Goal: Communication & Community: Ask a question

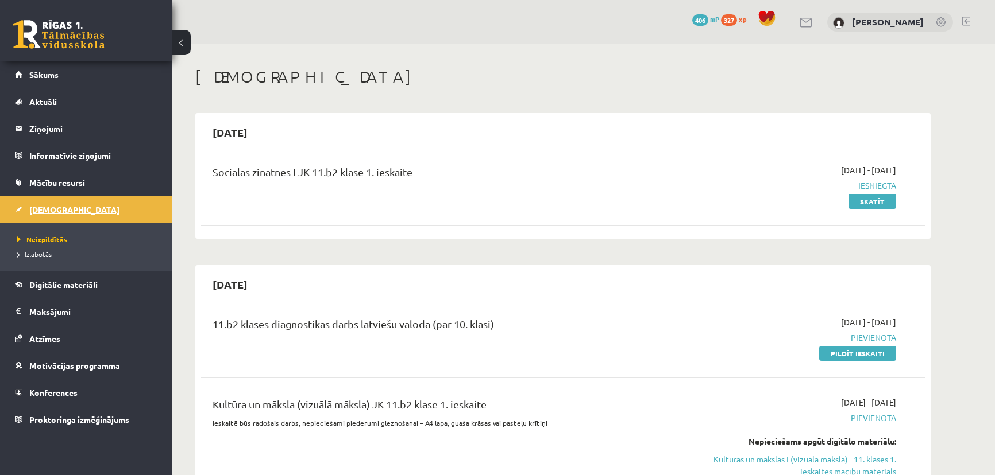
scroll to position [261, 0]
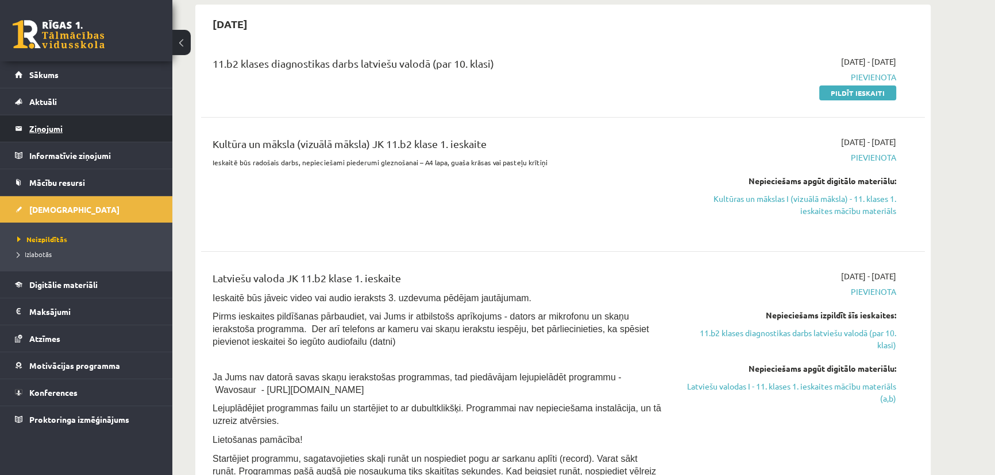
click at [56, 126] on legend "Ziņojumi 0" at bounding box center [93, 128] width 129 height 26
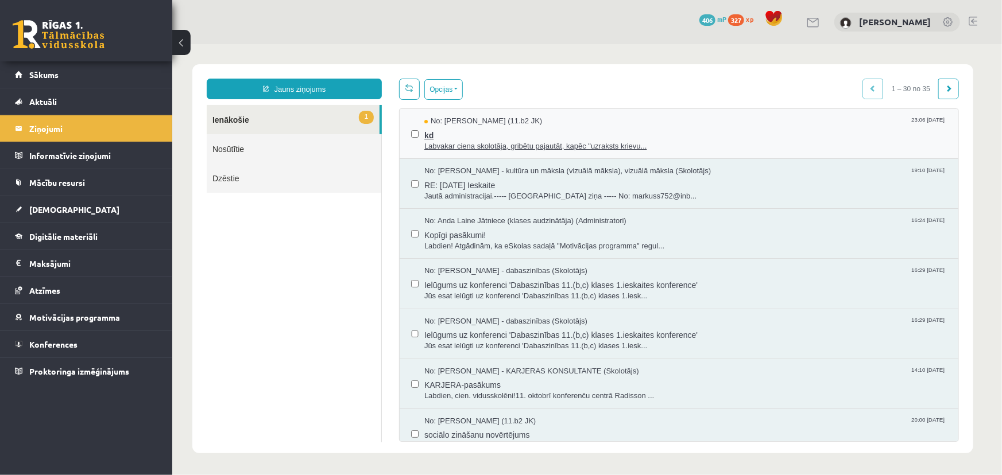
click at [537, 126] on span "kd" at bounding box center [685, 133] width 523 height 14
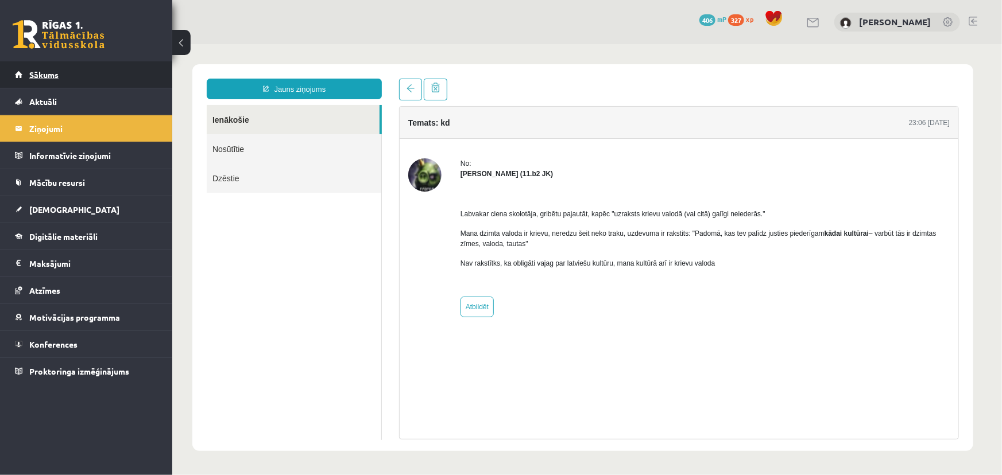
click at [84, 76] on link "Sākums" at bounding box center [86, 74] width 143 height 26
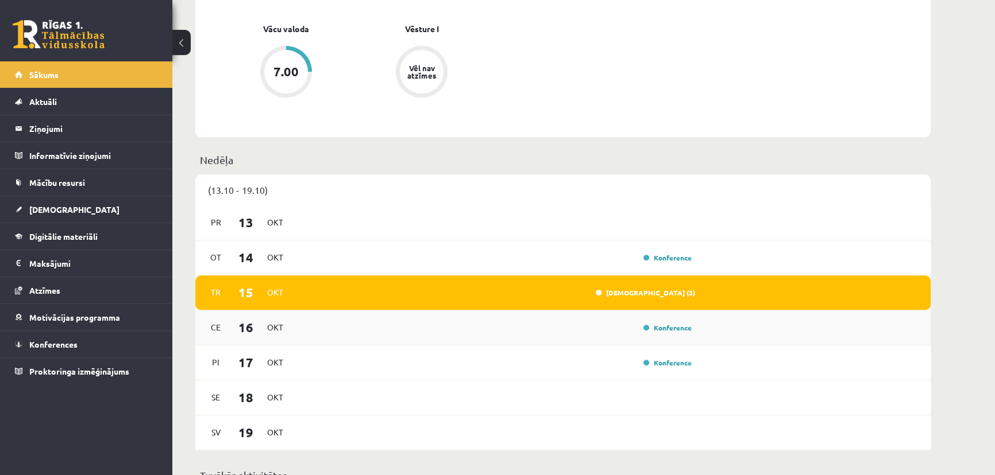
scroll to position [574, 0]
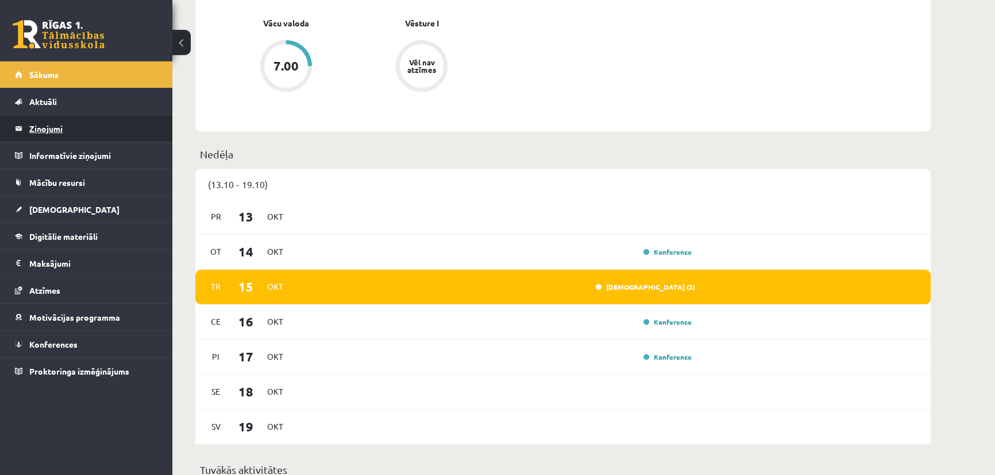
click at [48, 128] on legend "Ziņojumi 0" at bounding box center [93, 128] width 129 height 26
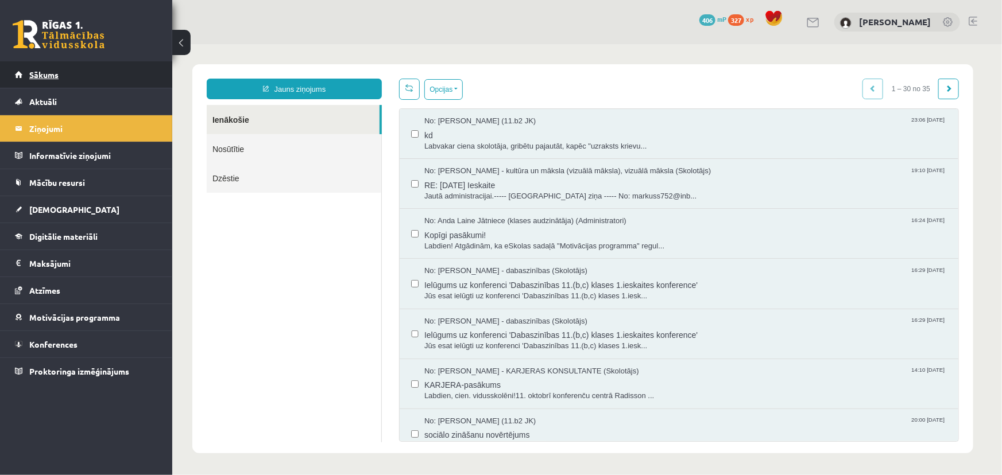
click at [75, 81] on link "Sākums" at bounding box center [86, 74] width 143 height 26
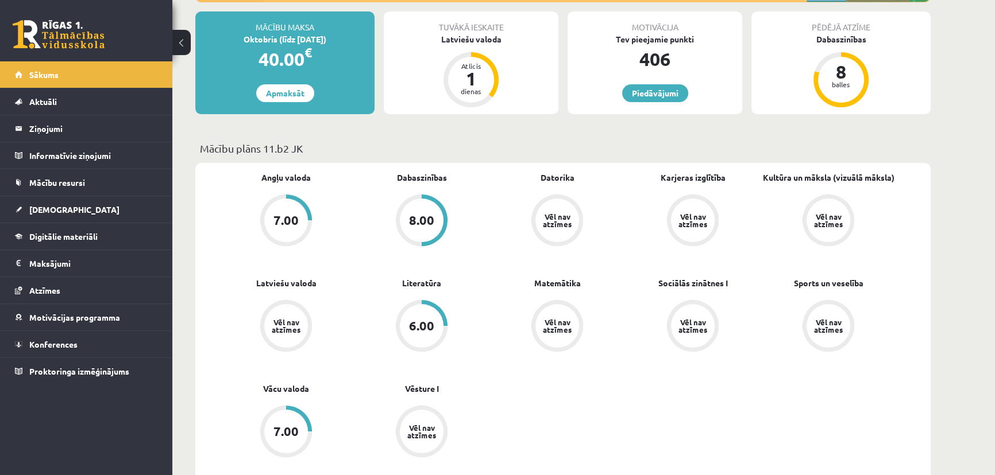
scroll to position [365, 0]
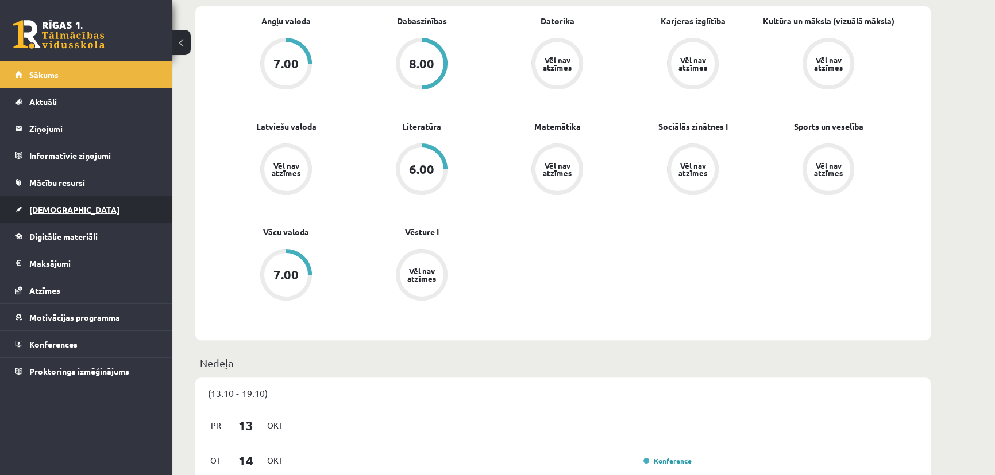
click at [125, 203] on link "[DEMOGRAPHIC_DATA]" at bounding box center [86, 209] width 143 height 26
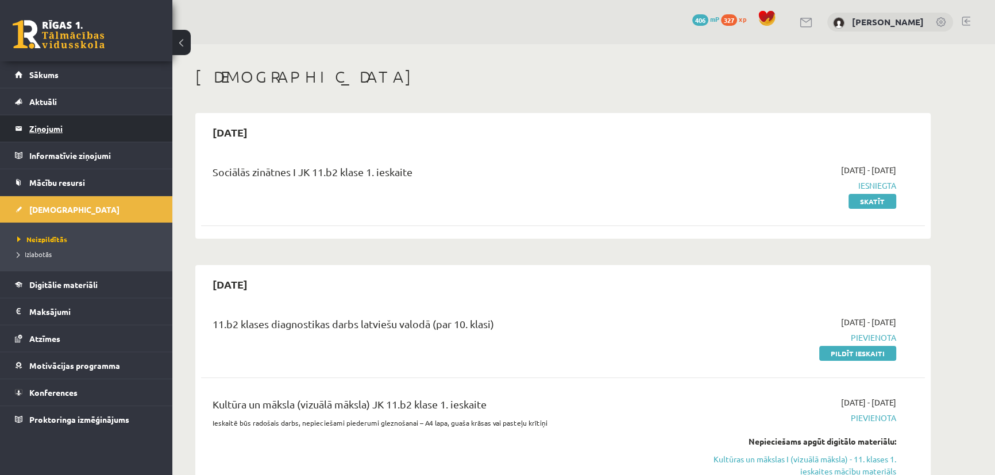
click at [57, 122] on legend "Ziņojumi 0" at bounding box center [93, 128] width 129 height 26
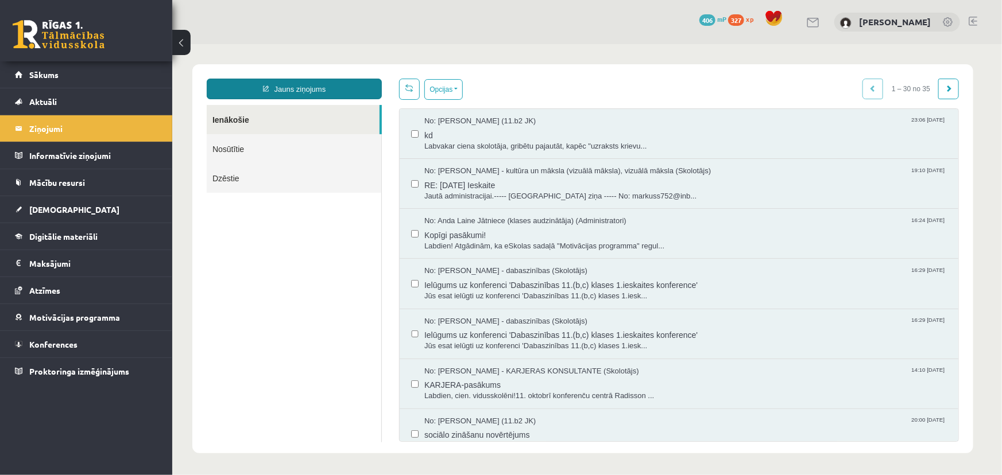
click at [344, 87] on link "Jauns ziņojums" at bounding box center [293, 88] width 175 height 21
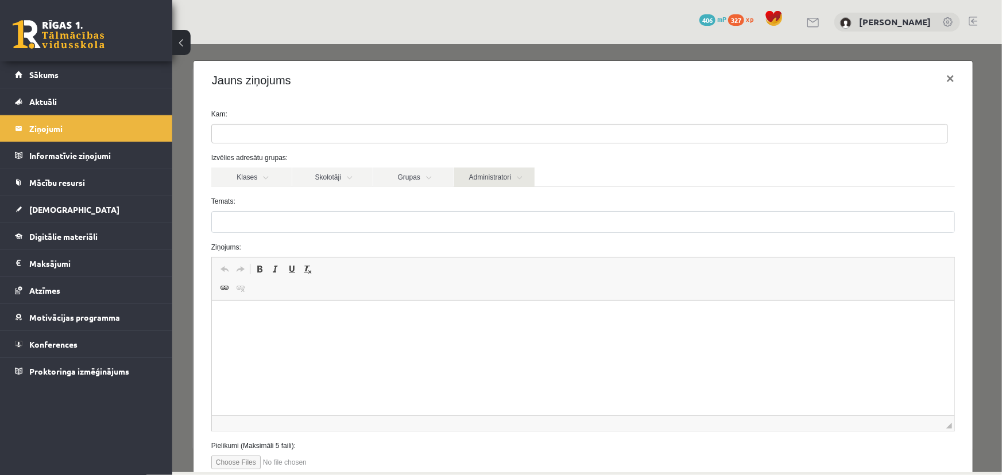
click at [481, 177] on link "Administratori" at bounding box center [494, 177] width 80 height 20
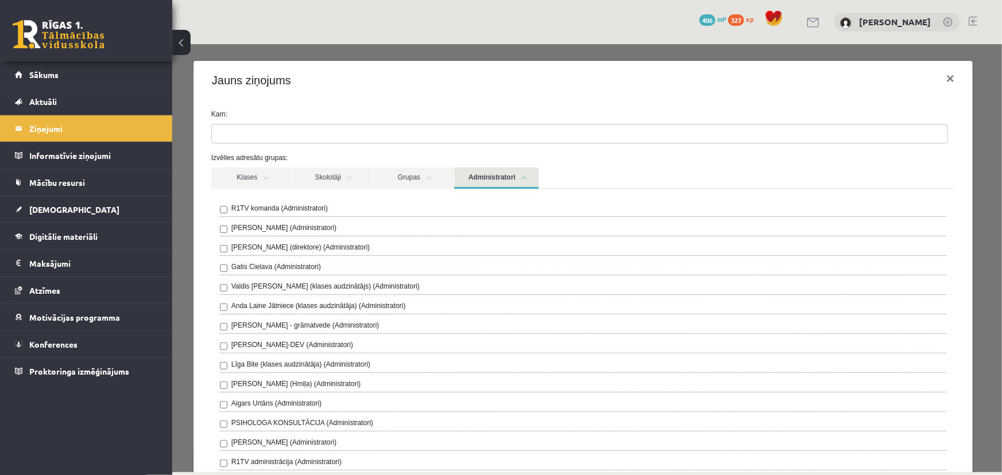
click at [300, 203] on label "R1TV komanda (Administratori)" at bounding box center [279, 208] width 96 height 10
click at [511, 177] on link "Administratori" at bounding box center [496, 177] width 84 height 21
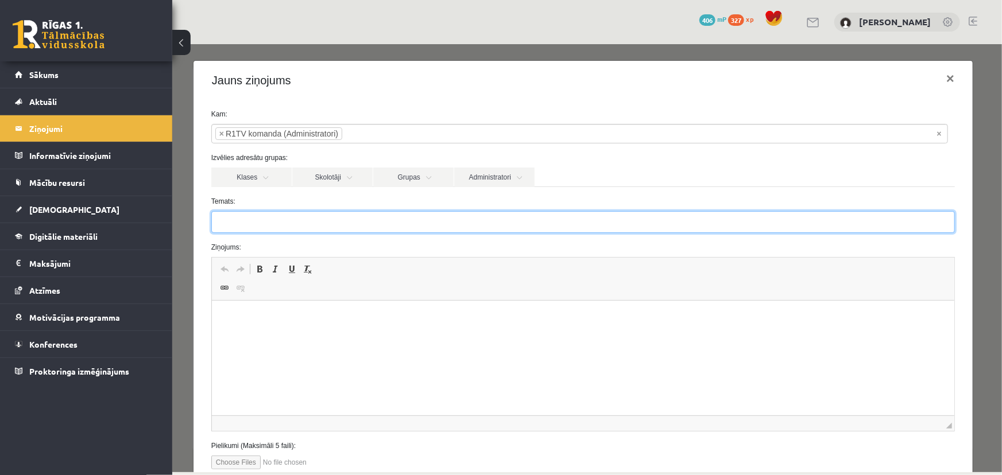
click at [269, 222] on input "Temats:" at bounding box center [583, 222] width 744 height 22
type input "**********"
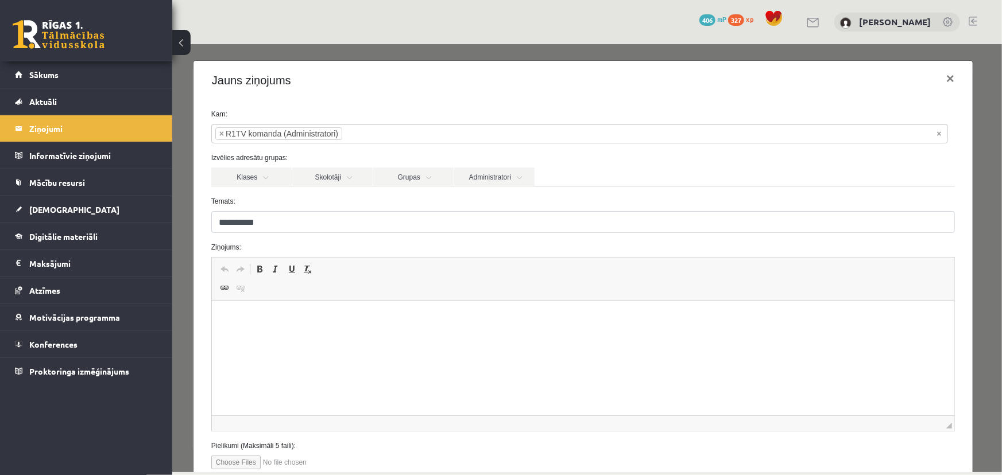
drag, startPoint x: 357, startPoint y: 352, endPoint x: 359, endPoint y: 341, distance: 11.1
click at [359, 336] on html at bounding box center [582, 318] width 742 height 35
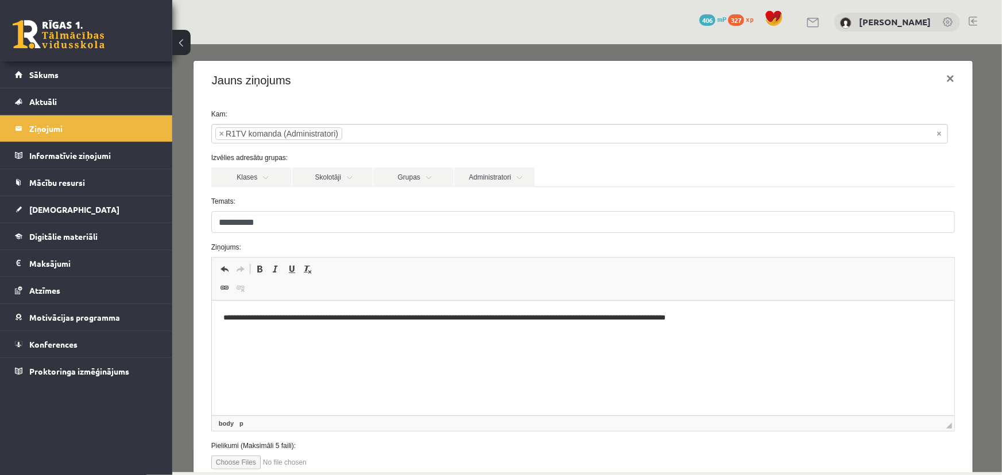
click at [602, 315] on p "**********" at bounding box center [579, 318] width 713 height 12
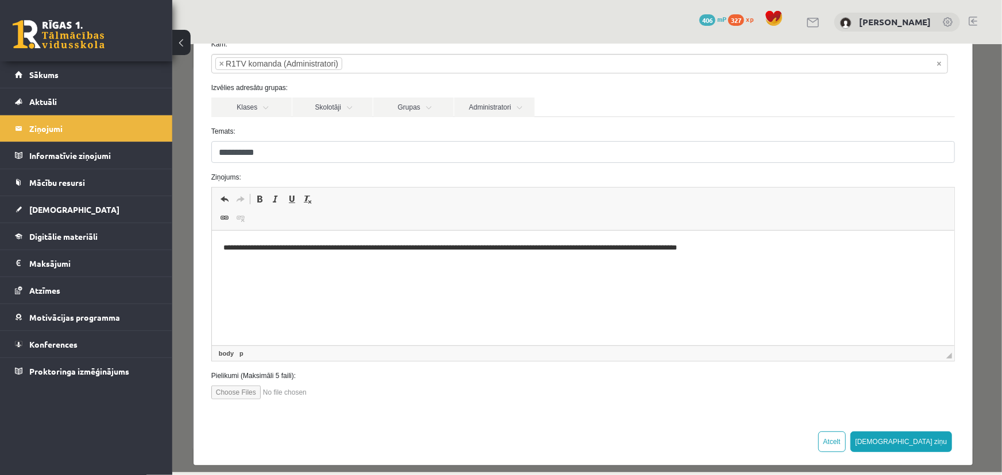
scroll to position [79, 0]
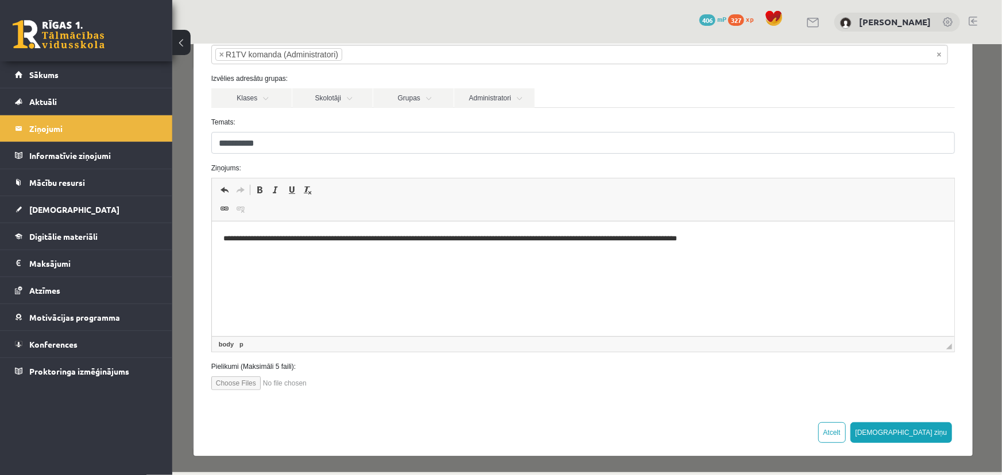
click at [933, 436] on button "Sūtīt ziņu" at bounding box center [901, 432] width 102 height 21
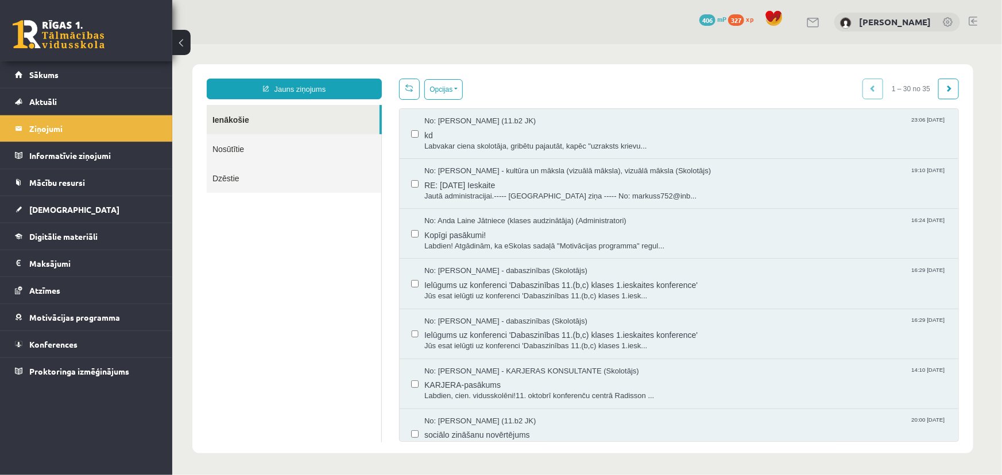
scroll to position [0, 0]
click at [91, 76] on link "Sākums" at bounding box center [86, 74] width 143 height 26
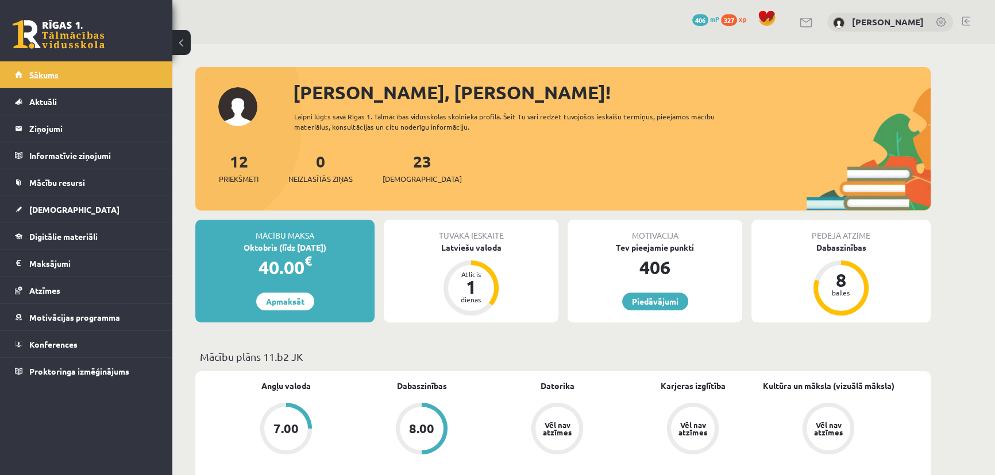
click at [60, 71] on link "Sākums" at bounding box center [86, 74] width 143 height 26
click at [54, 74] on span "Sākums" at bounding box center [43, 74] width 29 height 10
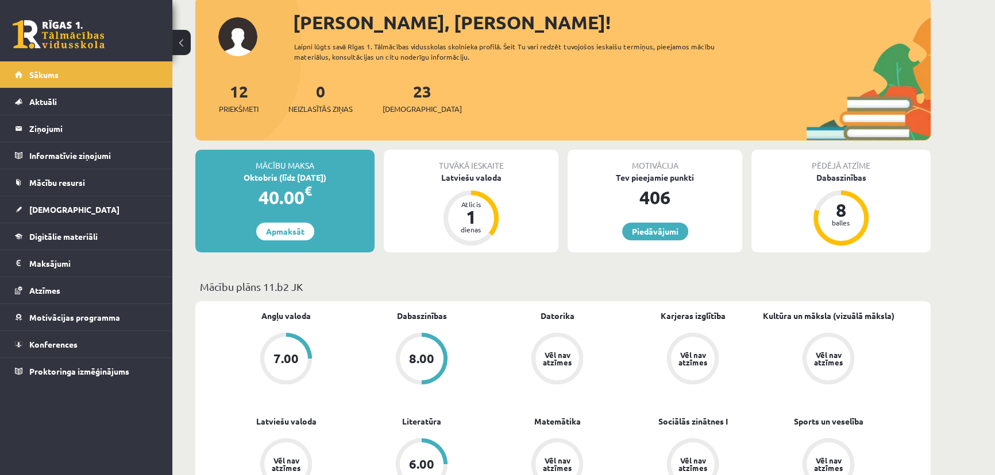
scroll to position [156, 0]
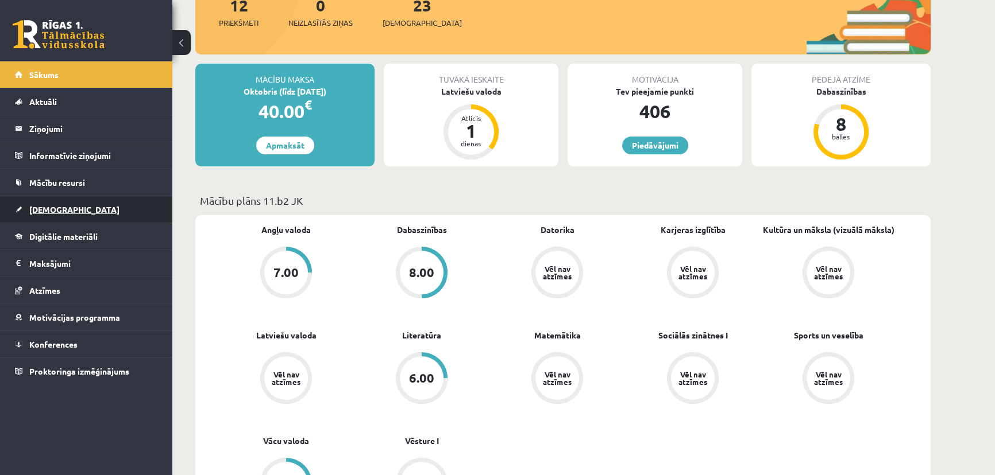
click at [59, 207] on span "[DEMOGRAPHIC_DATA]" at bounding box center [74, 209] width 90 height 10
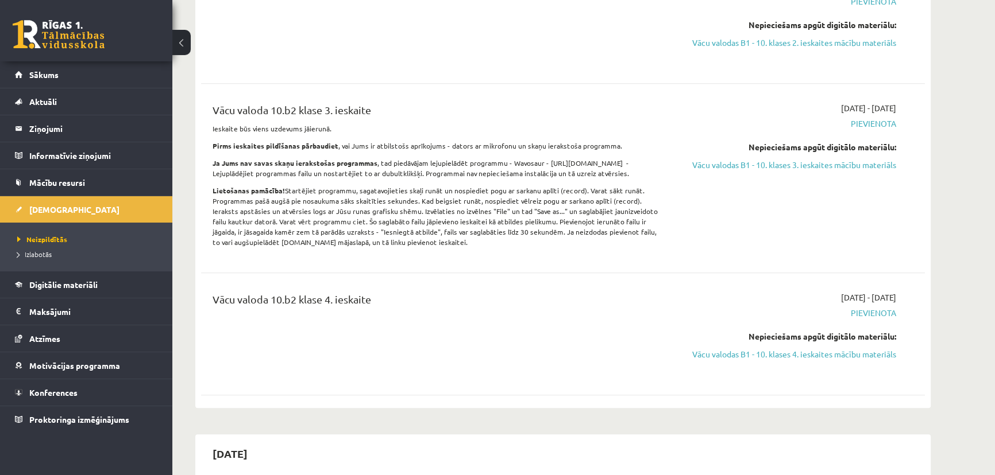
scroll to position [1305, 0]
click at [39, 250] on span "Izlabotās" at bounding box center [34, 254] width 34 height 9
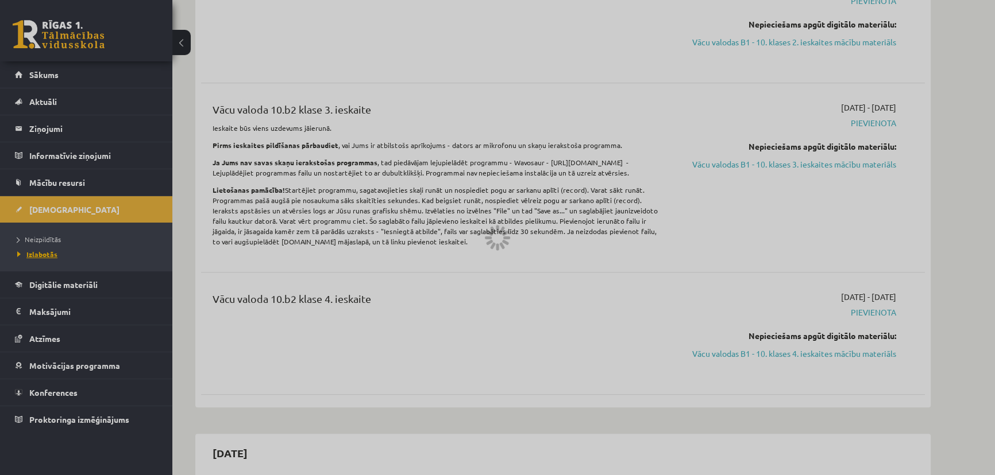
scroll to position [896, 0]
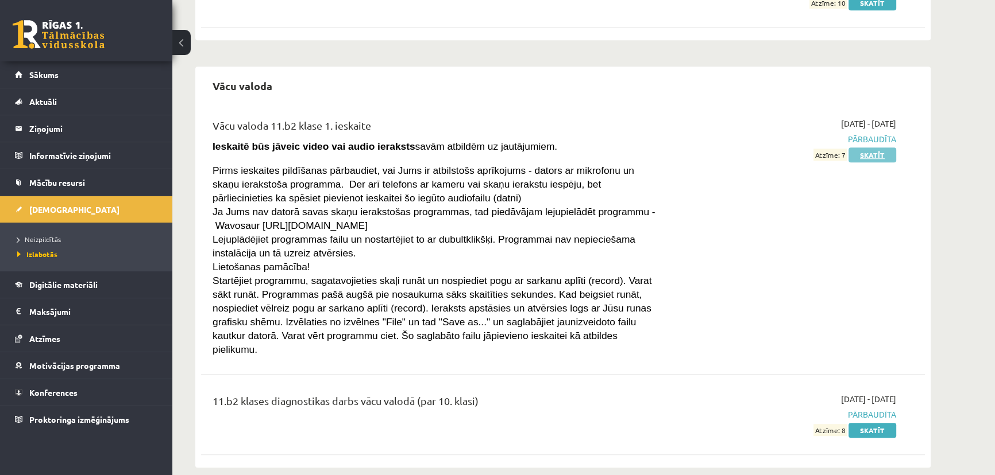
click at [864, 152] on link "Skatīt" at bounding box center [872, 155] width 48 height 15
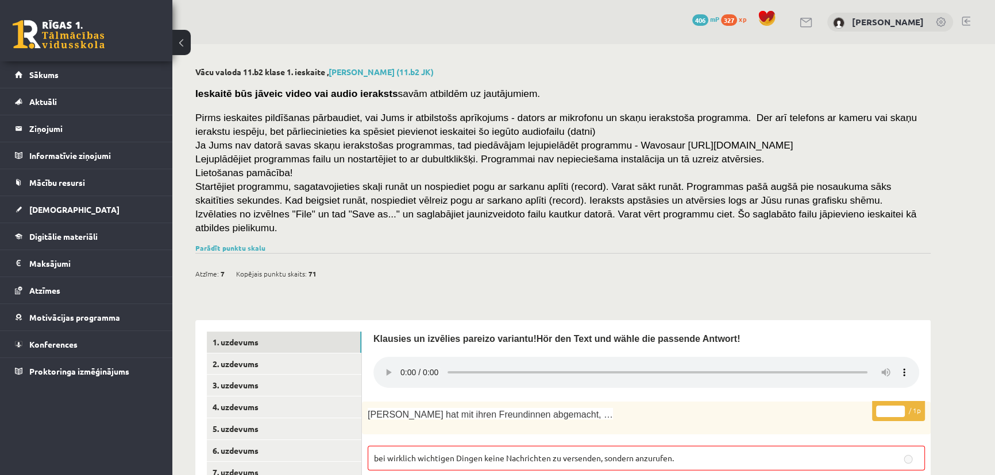
scroll to position [261, 0]
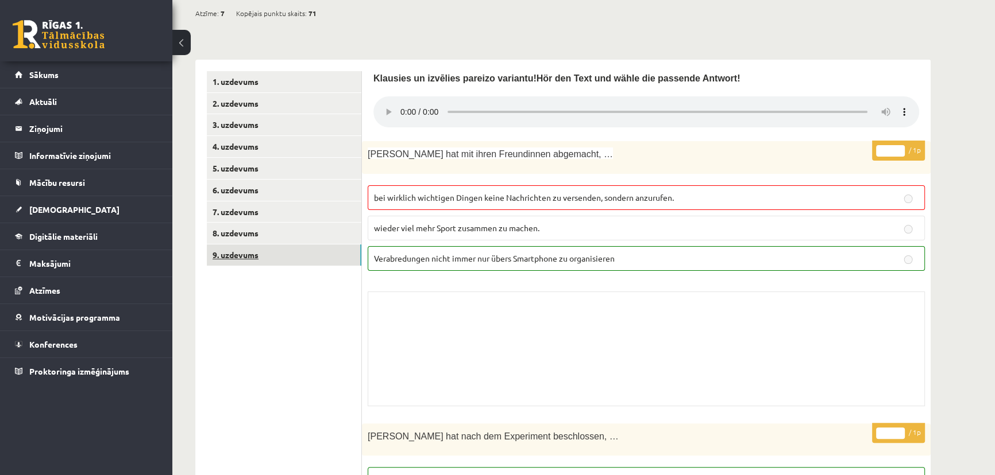
click at [327, 245] on link "9. uzdevums" at bounding box center [284, 255] width 154 height 21
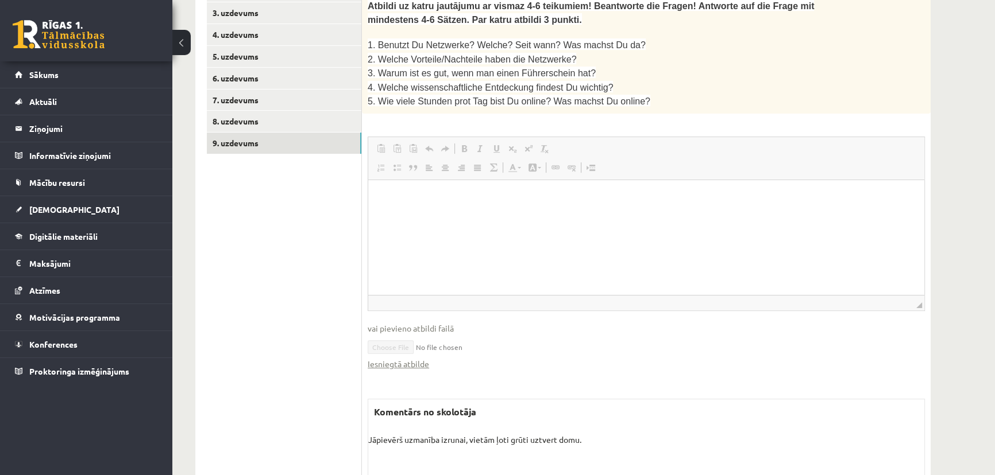
scroll to position [419, 0]
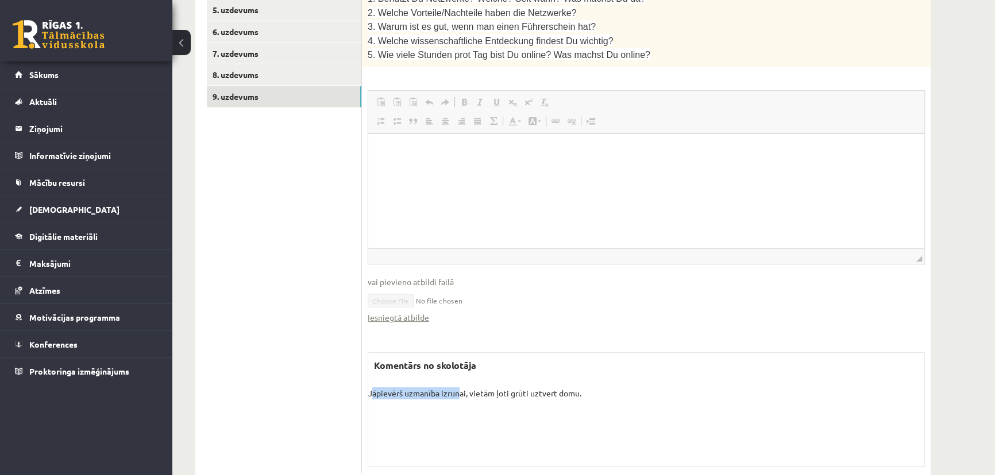
drag, startPoint x: 373, startPoint y: 372, endPoint x: 459, endPoint y: 381, distance: 86.7
click at [459, 381] on div "Komentārs no skolotāja Jāpievērš uzmanība izrunai, vietām ļoti grūti uztvert do…" at bounding box center [645, 410] width 557 height 115
click at [425, 378] on div "Komentārs no skolotāja Jāpievērš uzmanība izrunai, vietām ļoti grūti uztvert do…" at bounding box center [645, 410] width 557 height 115
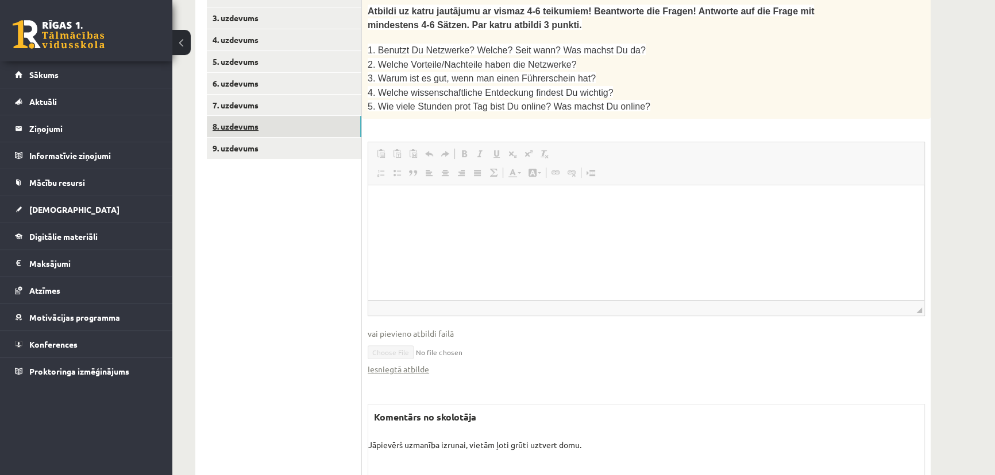
click at [275, 116] on link "8. uzdevums" at bounding box center [284, 126] width 154 height 21
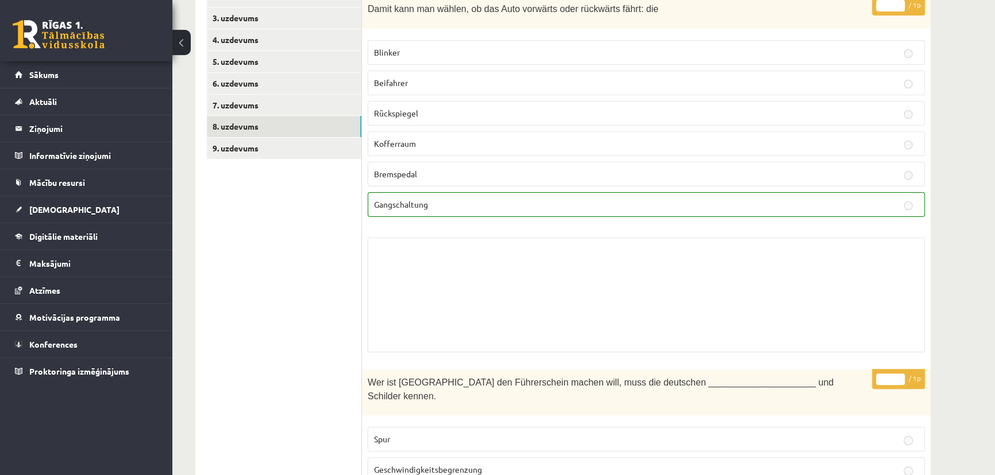
scroll to position [127, 0]
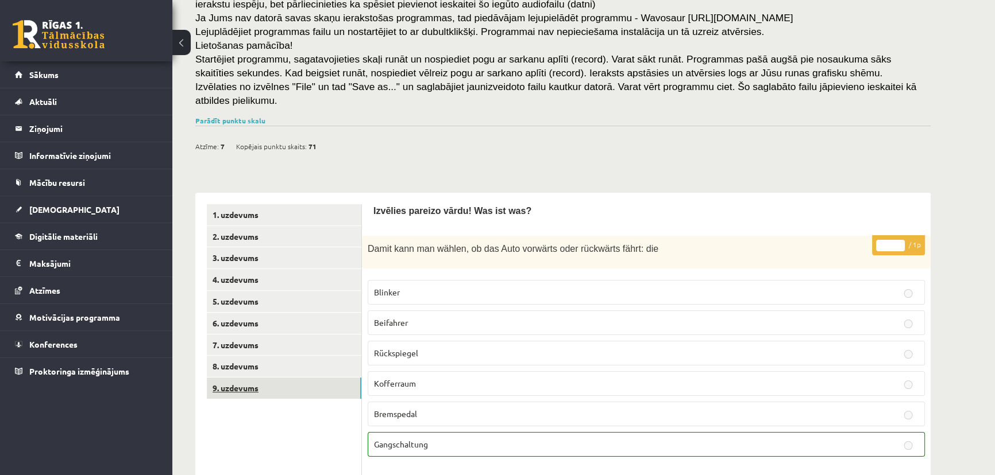
drag, startPoint x: 242, startPoint y: 373, endPoint x: 243, endPoint y: 364, distance: 9.3
click at [242, 378] on link "9. uzdevums" at bounding box center [284, 388] width 154 height 21
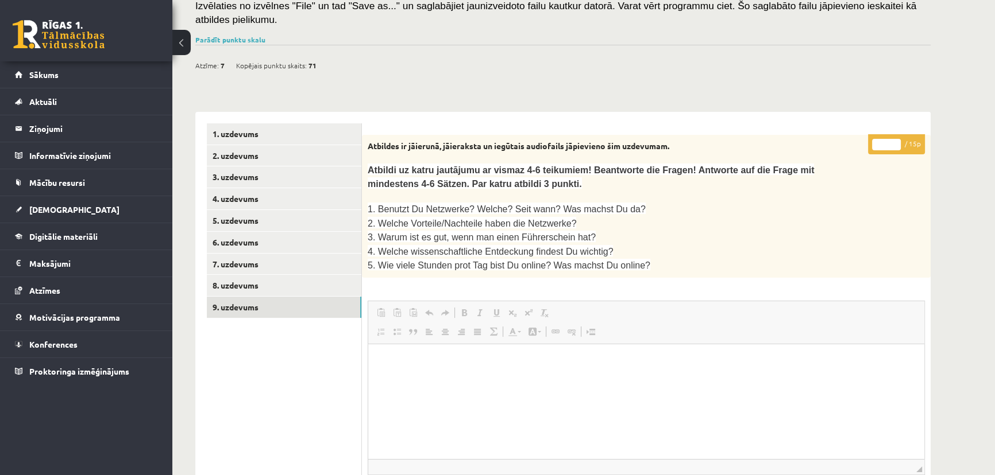
scroll to position [232, 0]
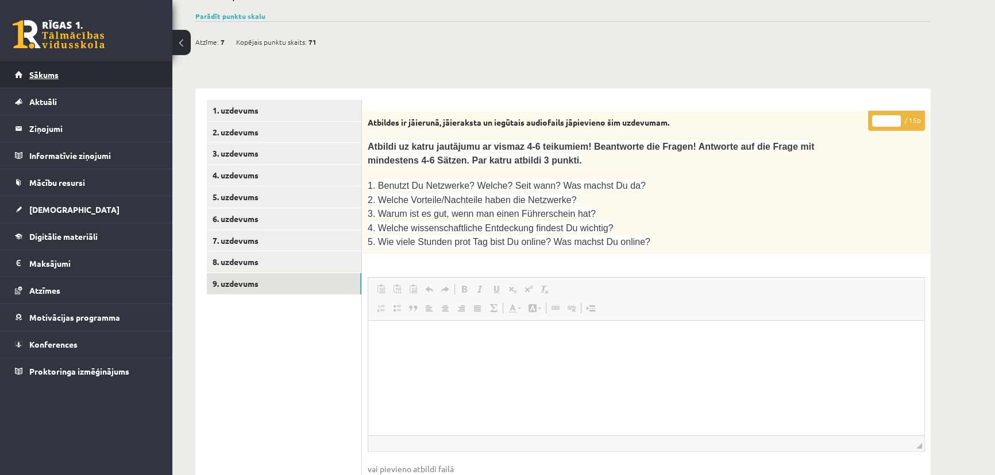
click at [48, 74] on span "Sākums" at bounding box center [43, 74] width 29 height 10
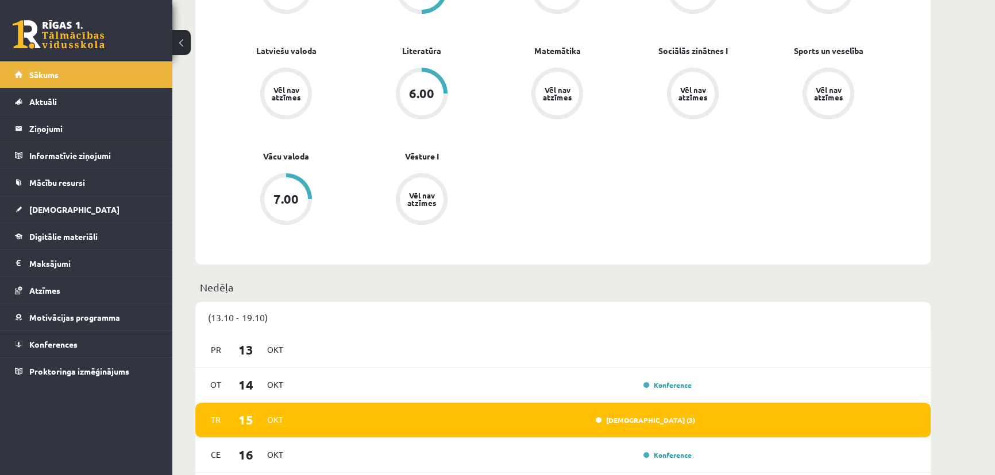
scroll to position [626, 0]
